Goal: Task Accomplishment & Management: Use online tool/utility

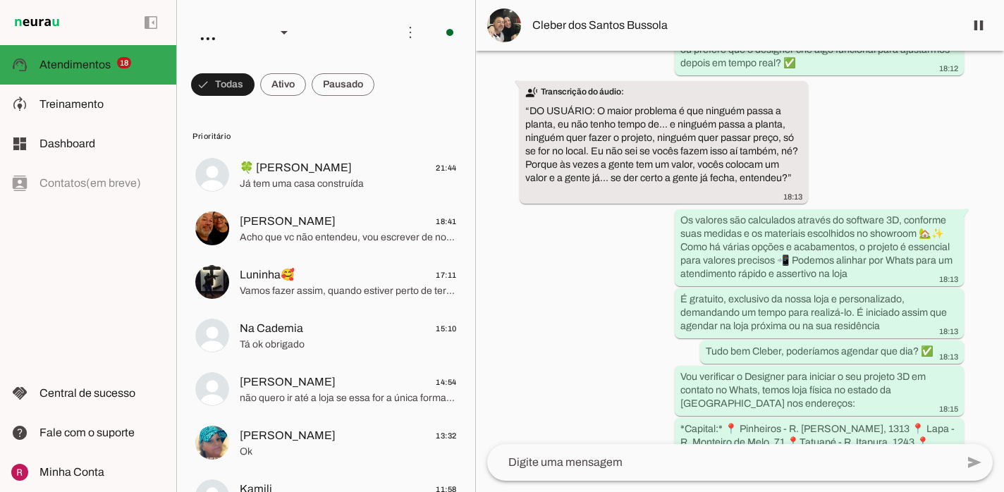
scroll to position [1105, 0]
